Goal: Task Accomplishment & Management: Use online tool/utility

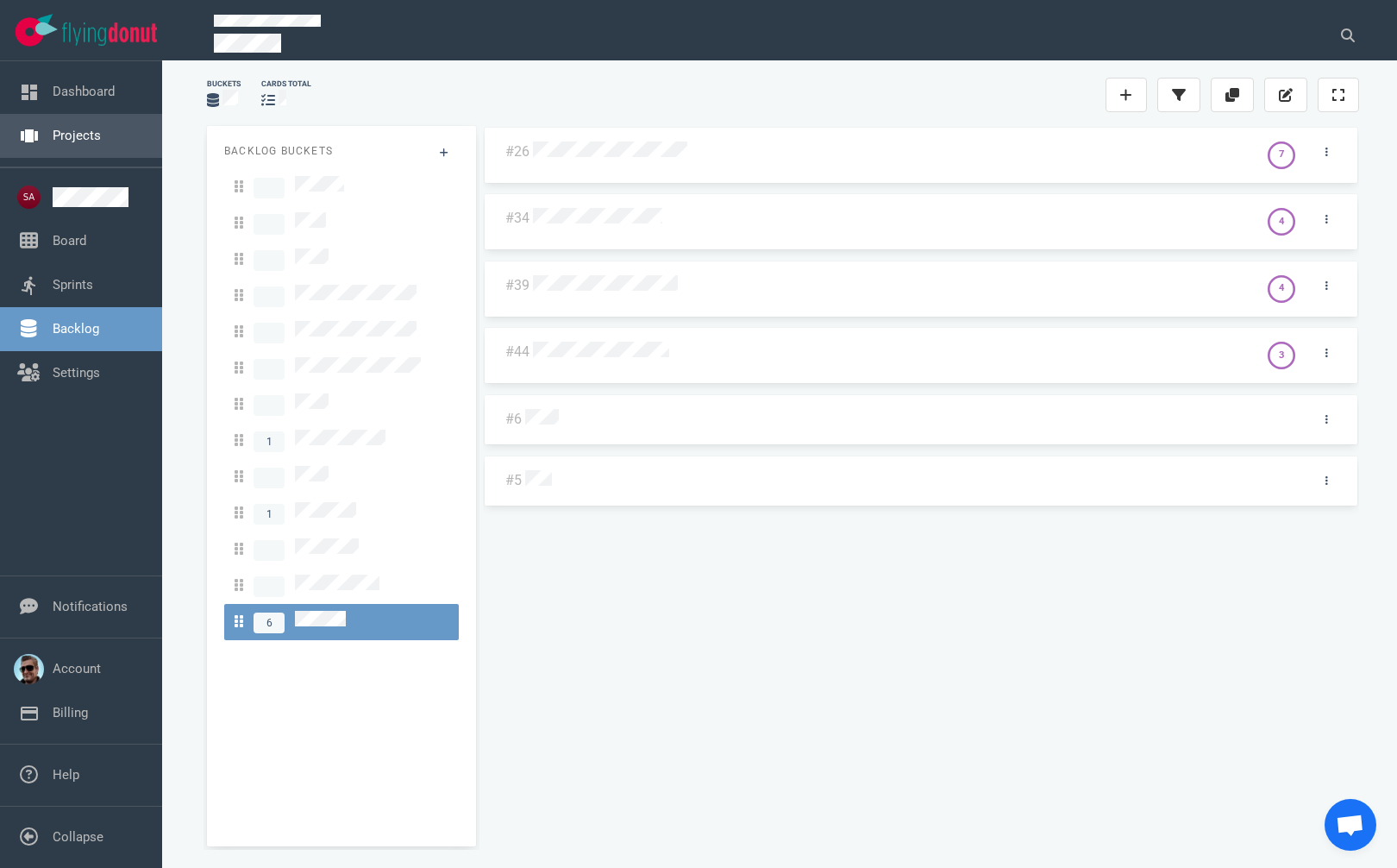
click at [63, 141] on link "Projects" at bounding box center [77, 135] width 48 height 15
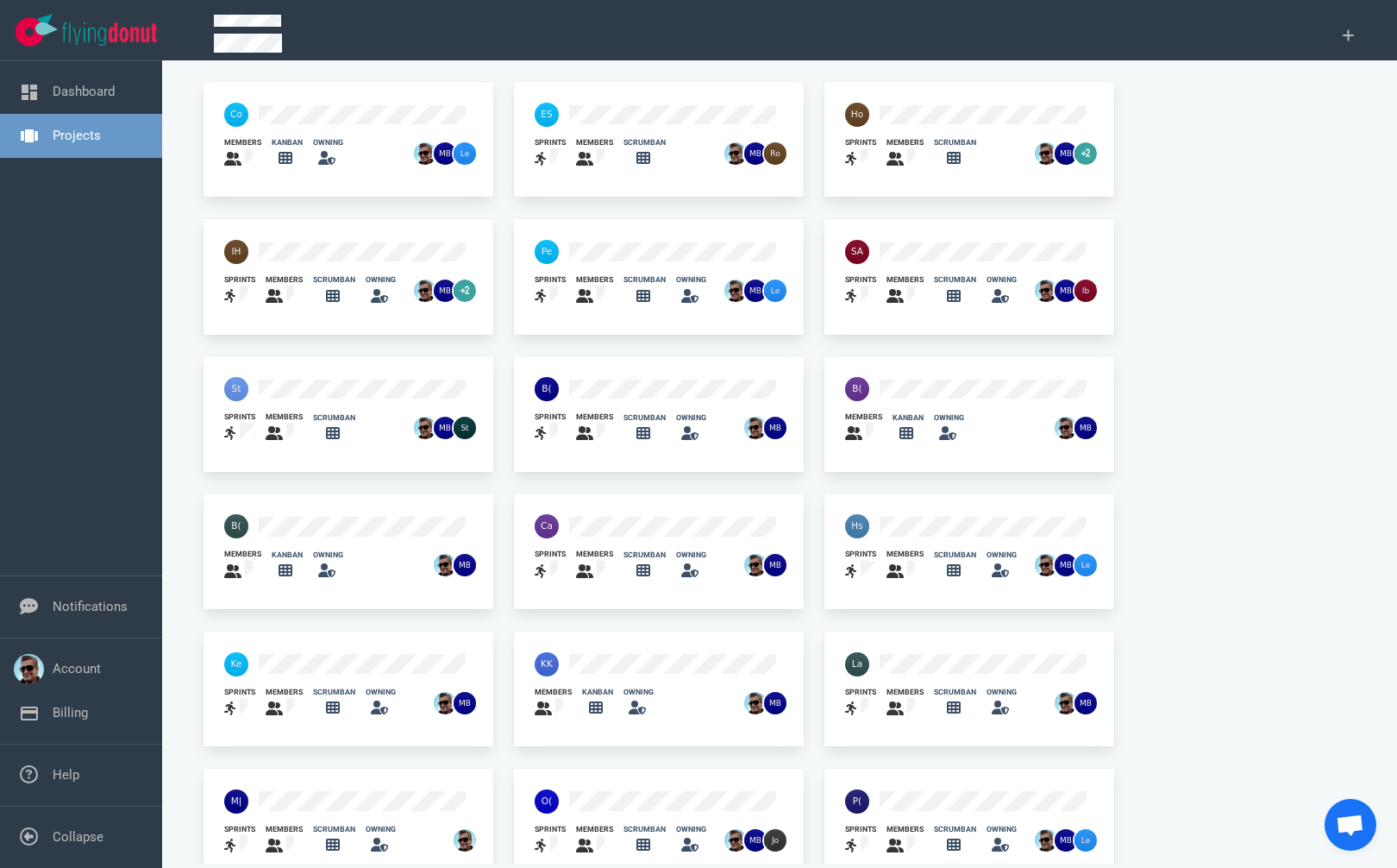
click at [286, 376] on div at bounding box center [314, 388] width 200 height 44
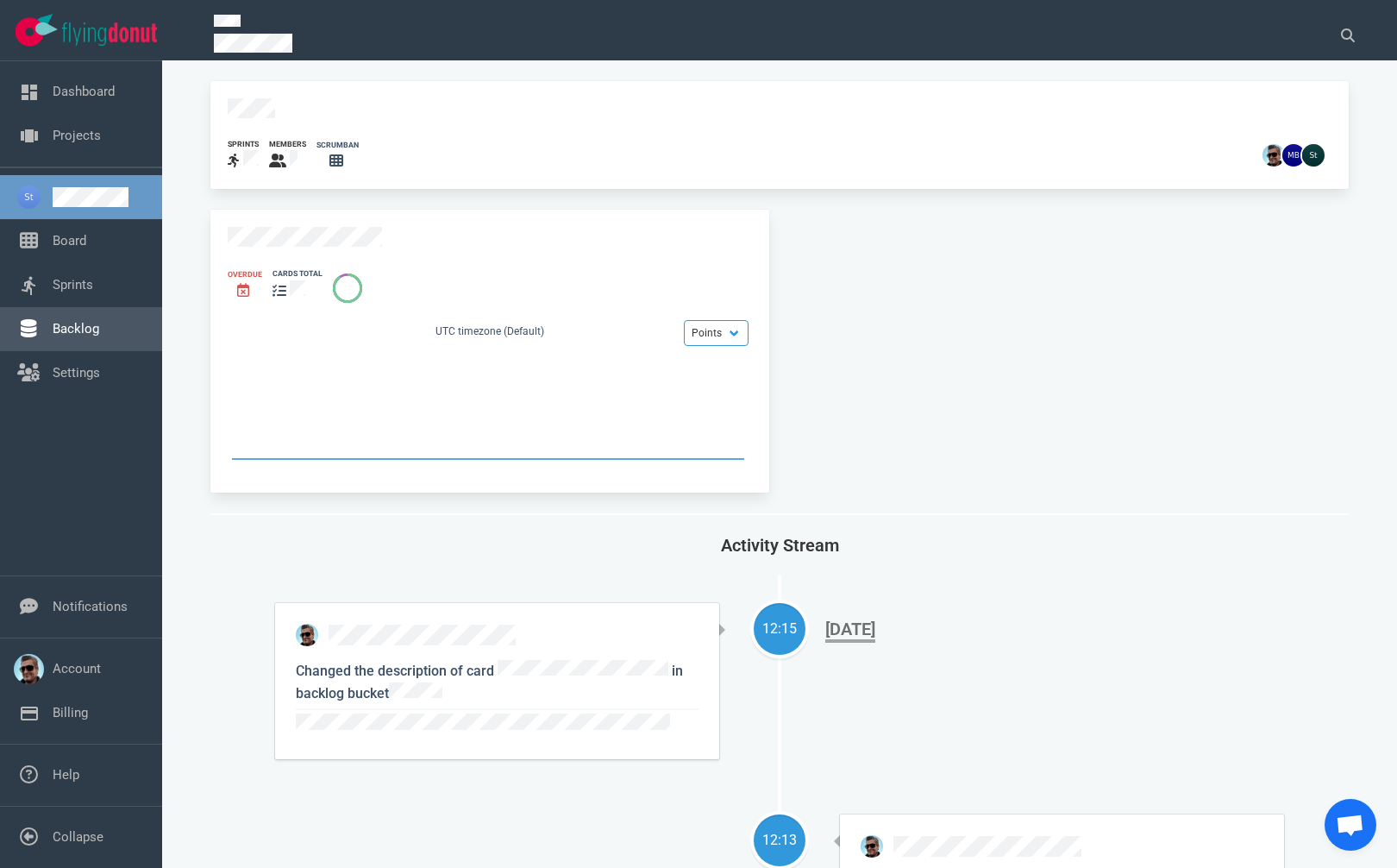
click at [85, 335] on link "Backlog" at bounding box center [76, 329] width 46 height 15
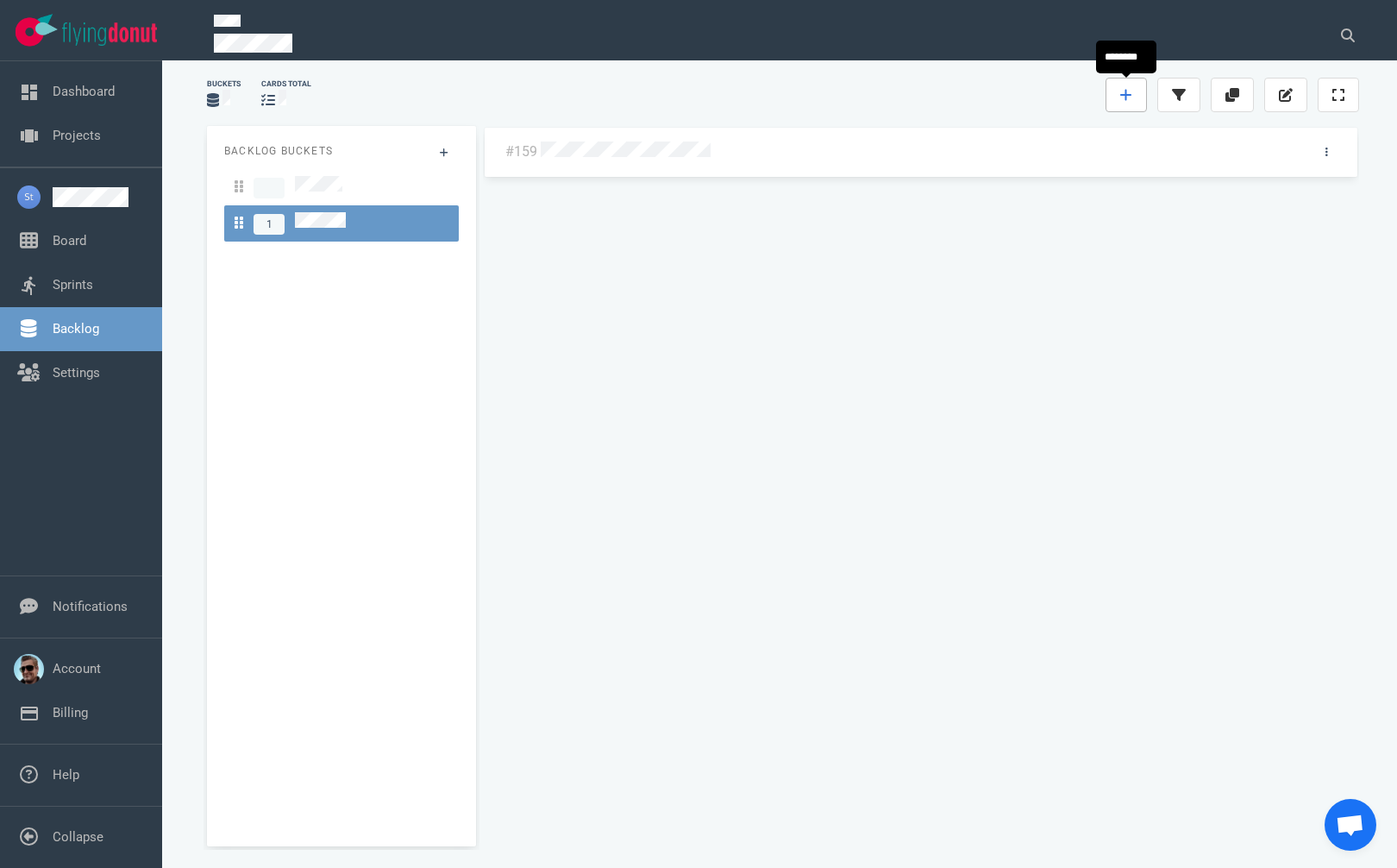
click at [1130, 92] on icon at bounding box center [1126, 94] width 12 height 14
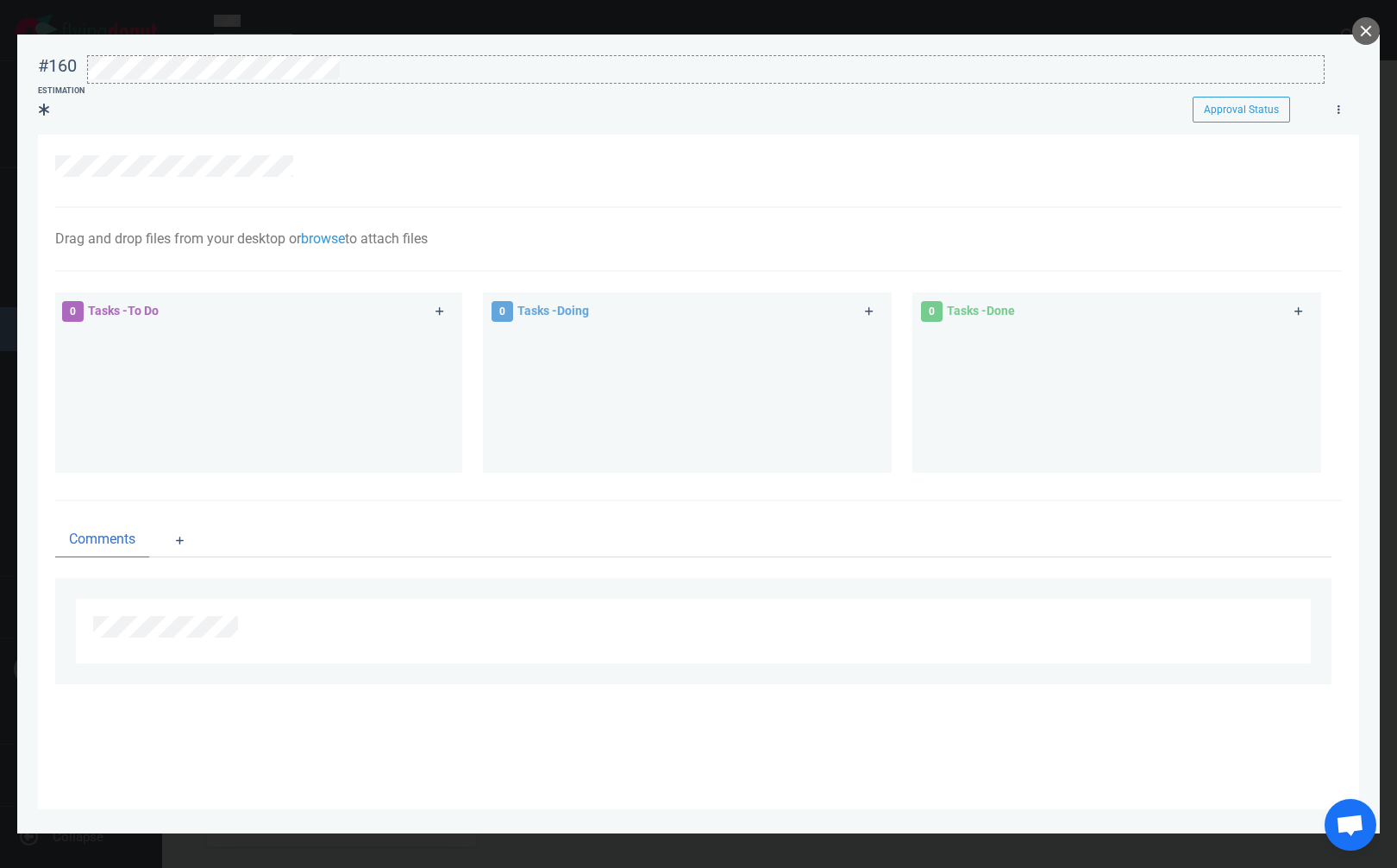
click at [435, 69] on div at bounding box center [706, 67] width 1235 height 24
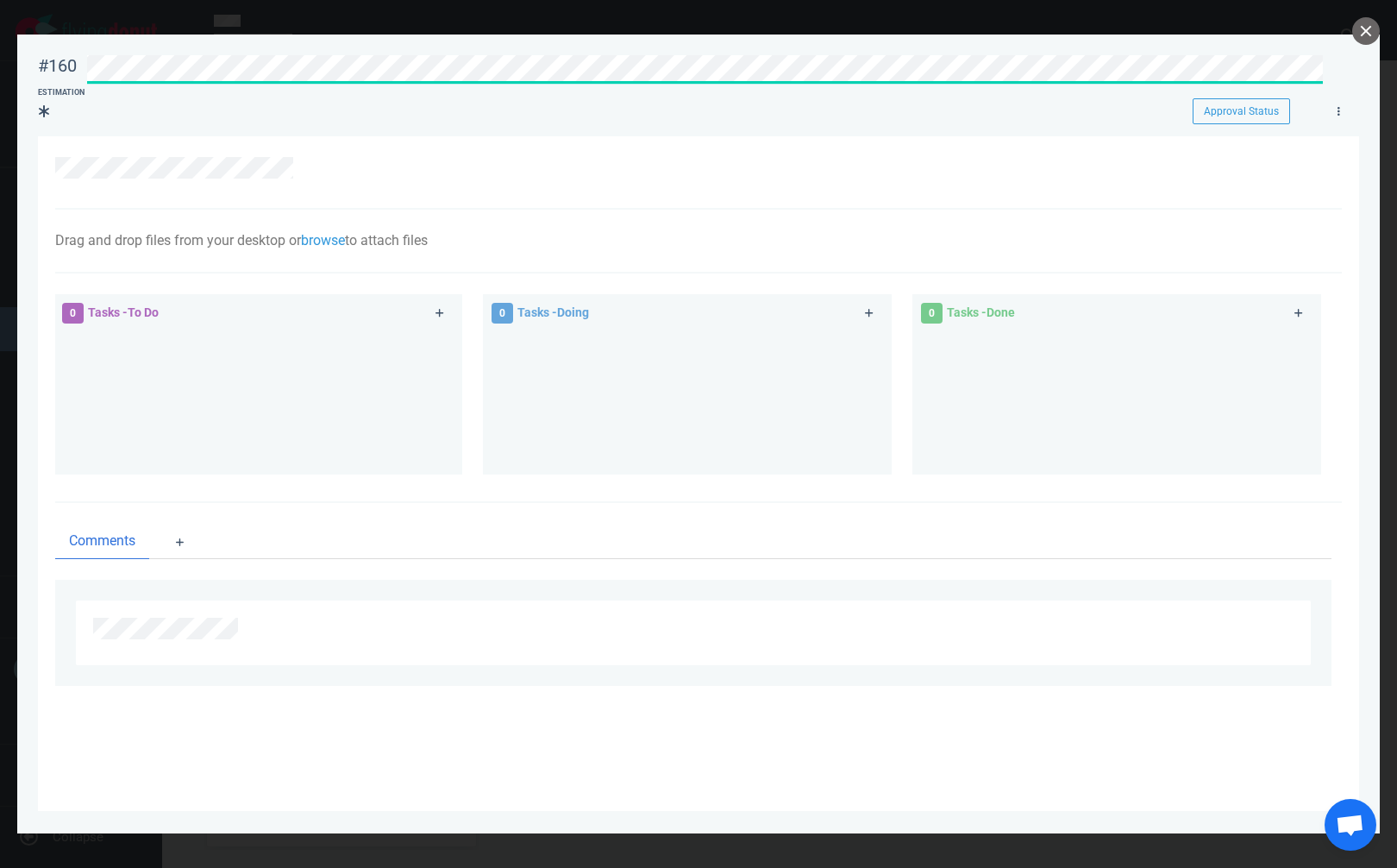
click at [434, 75] on div "#160 Approval Status Estimation Approval Status" at bounding box center [698, 83] width 1321 height 77
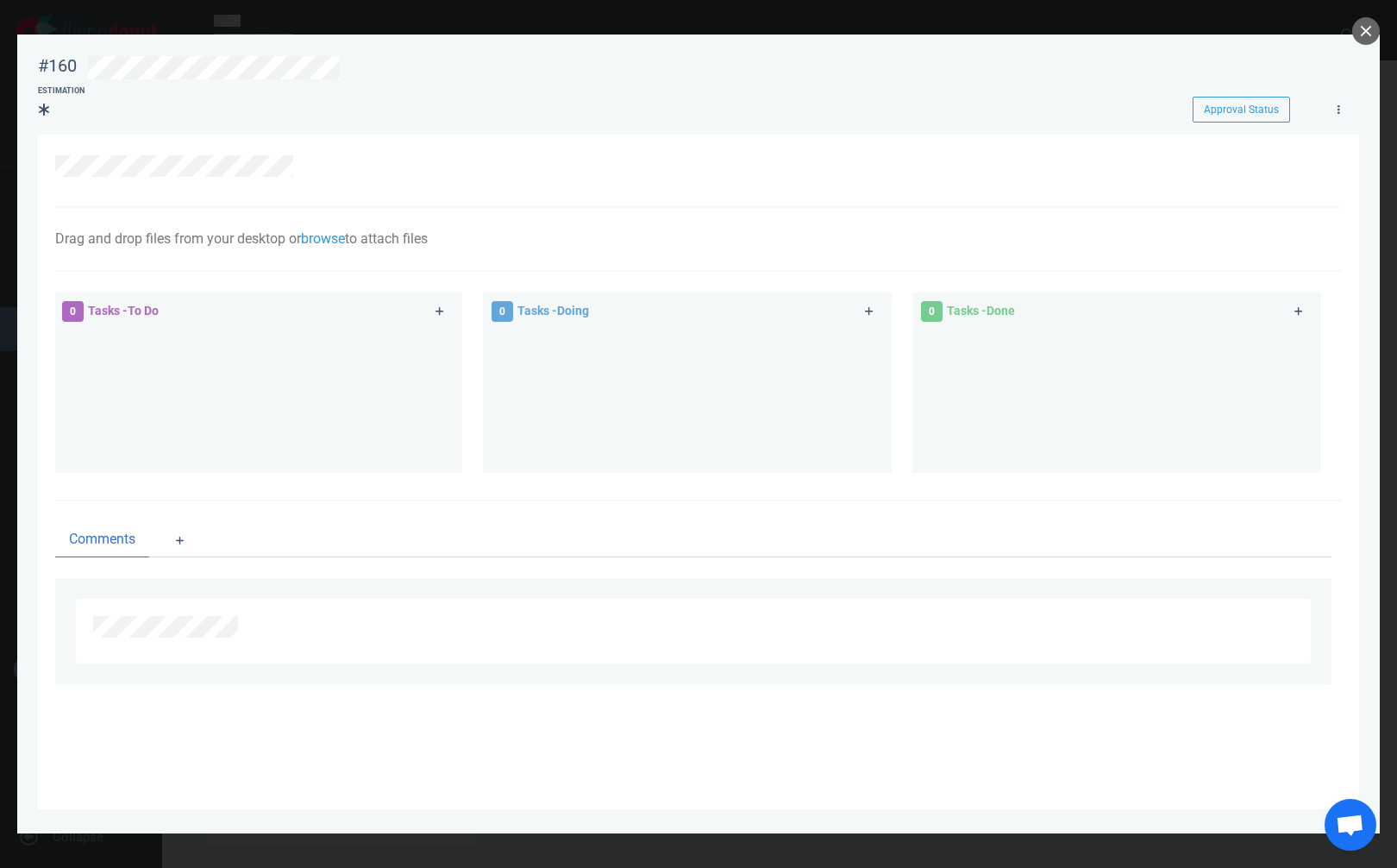
click at [434, 75] on div at bounding box center [706, 67] width 1235 height 24
click at [432, 67] on div at bounding box center [706, 67] width 1235 height 24
click at [432, 66] on div at bounding box center [706, 67] width 1235 height 24
click at [345, 64] on div at bounding box center [706, 67] width 1235 height 24
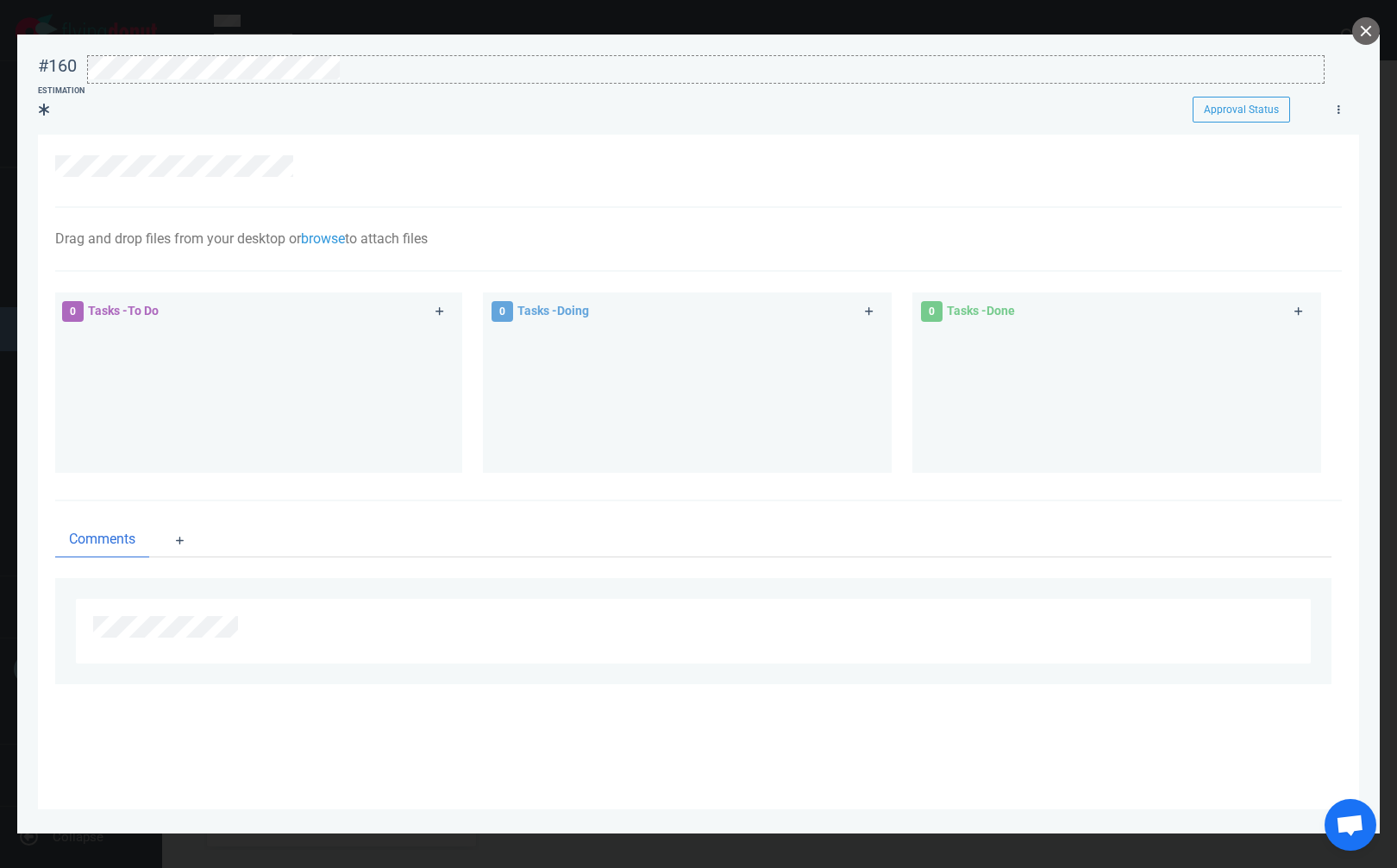
click at [345, 64] on div at bounding box center [706, 67] width 1235 height 24
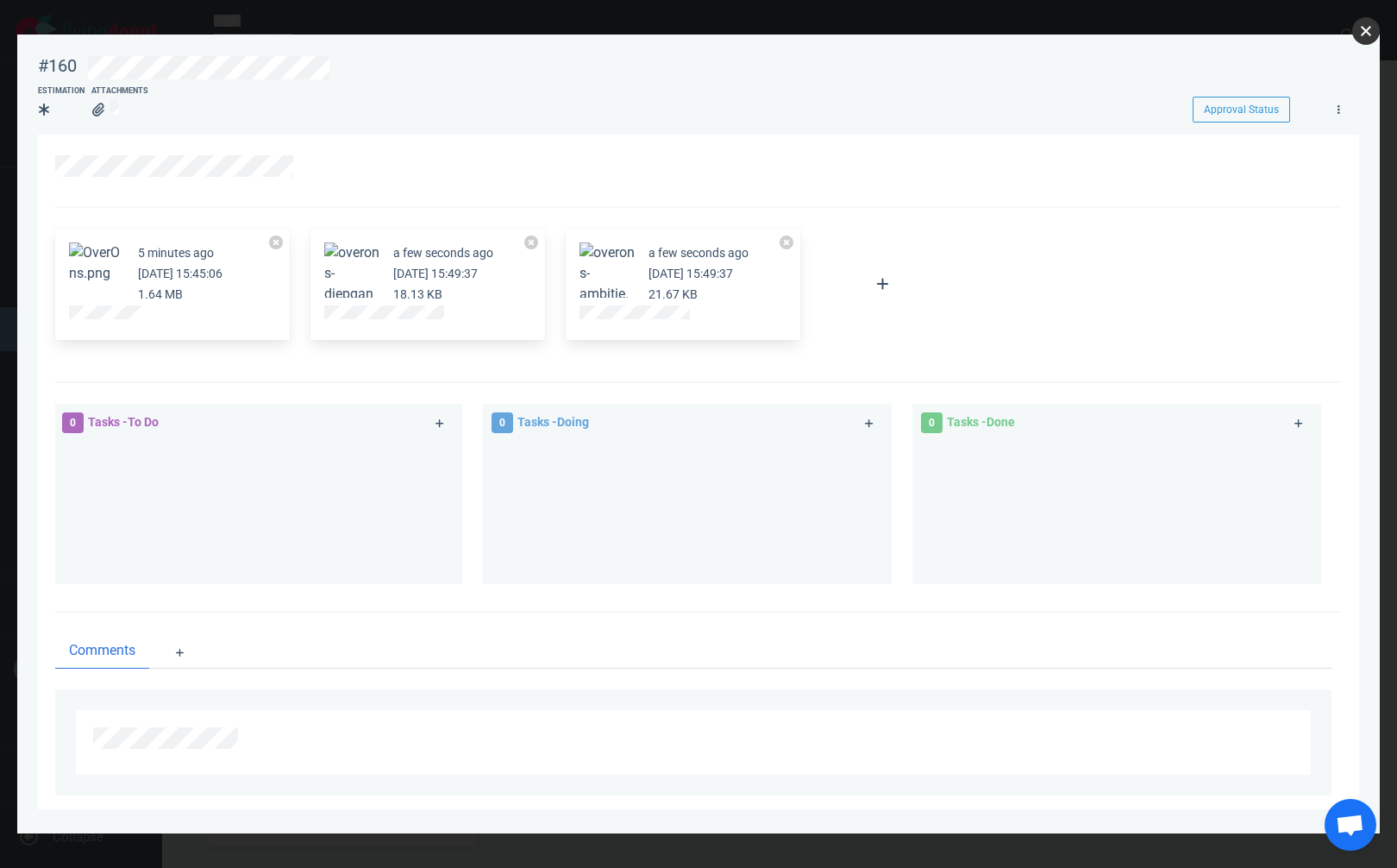
click at [1366, 26] on button "close" at bounding box center [1366, 30] width 27 height 27
click at [1364, 34] on button "close" at bounding box center [1366, 30] width 27 height 27
